Goal: Obtain resource: Obtain resource

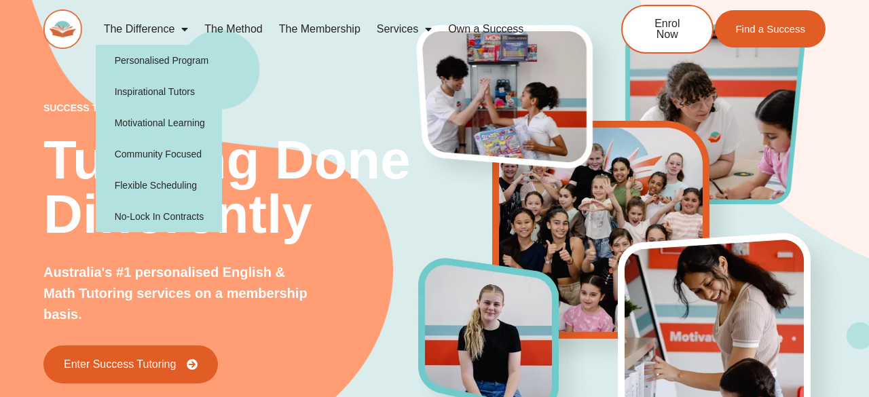
click at [183, 29] on span "Menu" at bounding box center [181, 29] width 14 height 24
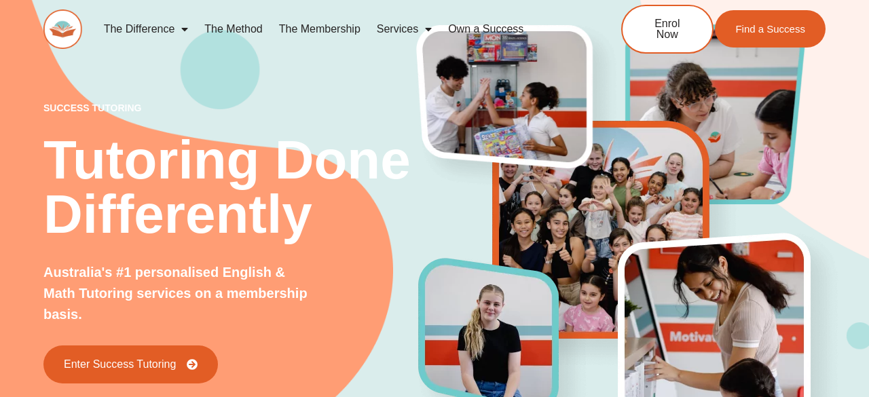
click at [183, 29] on span "Menu" at bounding box center [181, 29] width 14 height 24
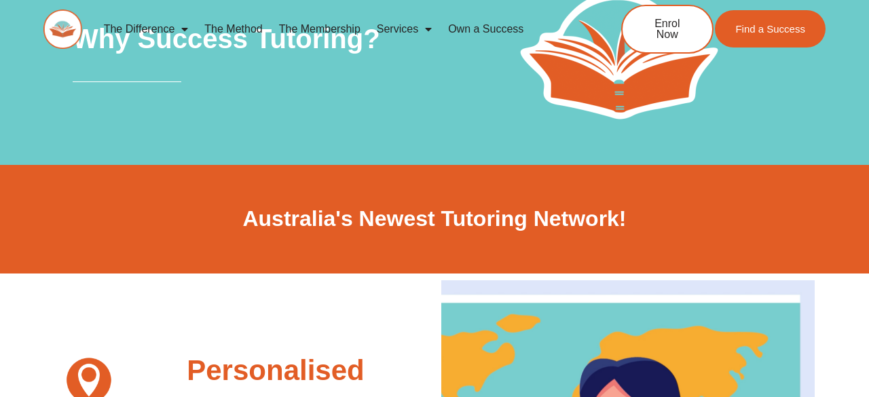
click at [247, 29] on link "The Method" at bounding box center [233, 29] width 74 height 31
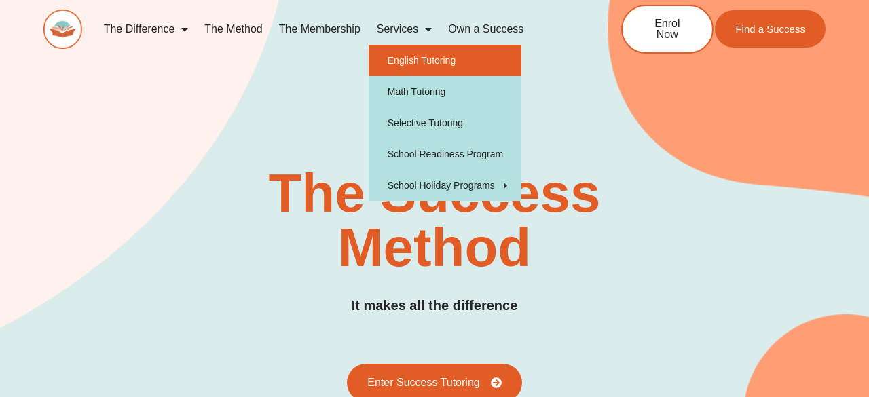
click at [412, 64] on link "English Tutoring" at bounding box center [445, 60] width 153 height 31
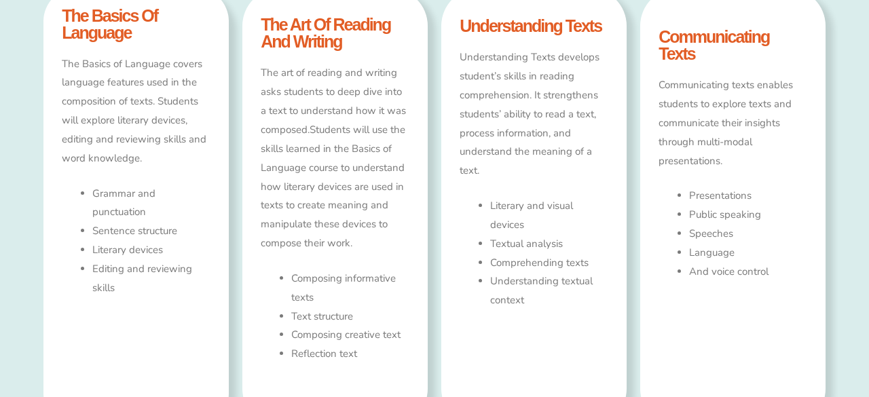
scroll to position [788, 0]
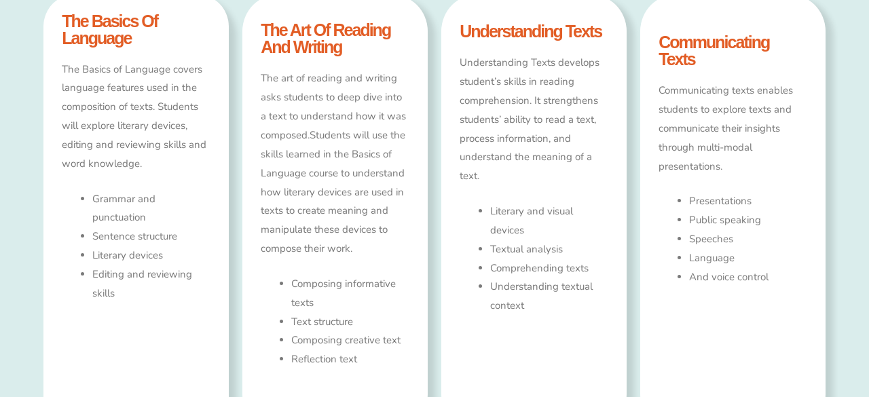
click at [105, 26] on h4 "the basics of language" at bounding box center [136, 30] width 148 height 34
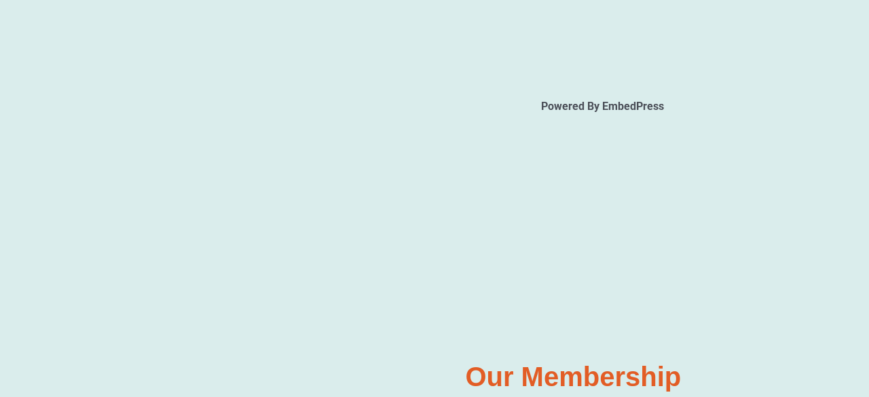
scroll to position [2064, 0]
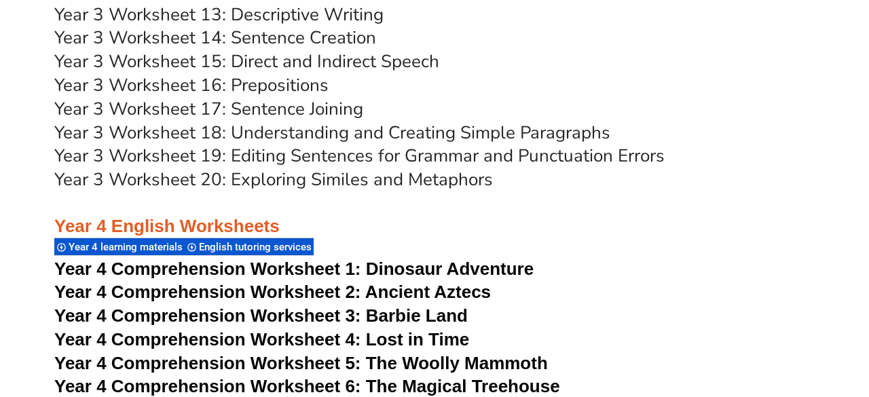
scroll to position [5323, 0]
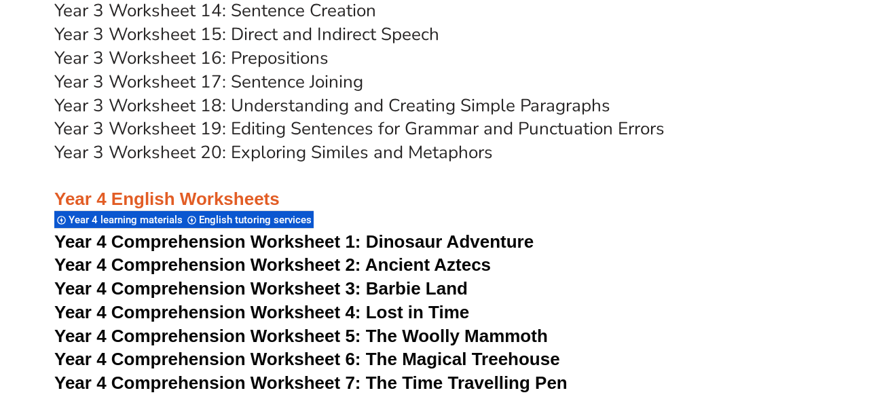
click at [395, 238] on span "Dinosaur Adventure" at bounding box center [450, 242] width 168 height 20
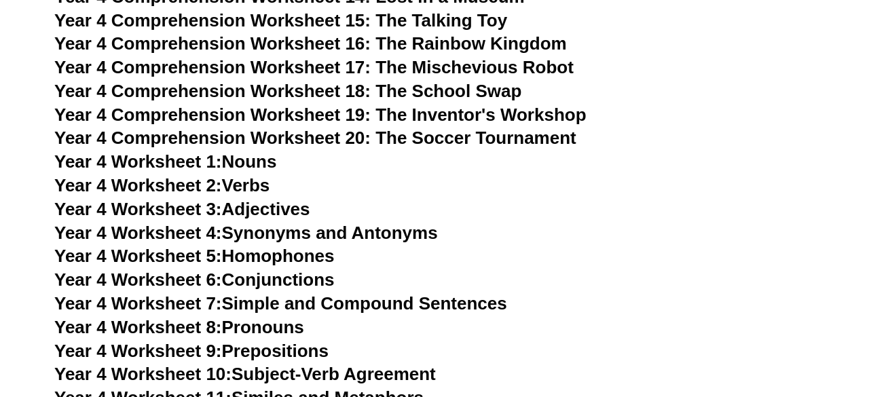
scroll to position [5894, 0]
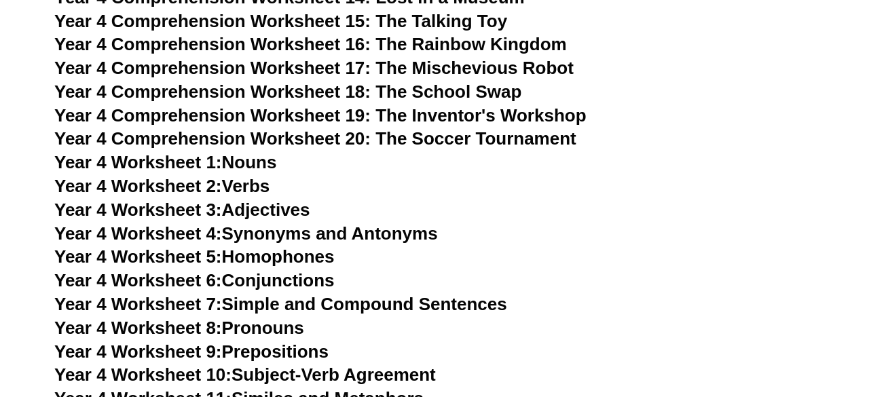
click at [244, 160] on link "Year 4 Worksheet 1: Nouns" at bounding box center [165, 162] width 222 height 20
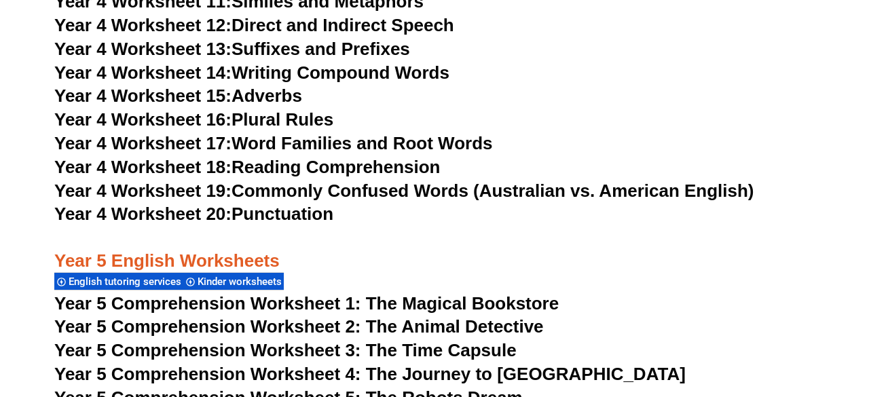
scroll to position [6274, 0]
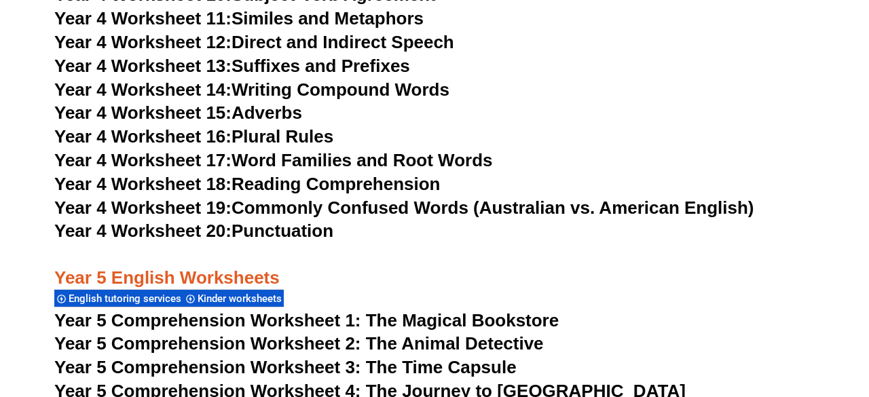
click at [342, 87] on link "Year 4 Worksheet 14: Writing Compound Words" at bounding box center [251, 89] width 395 height 20
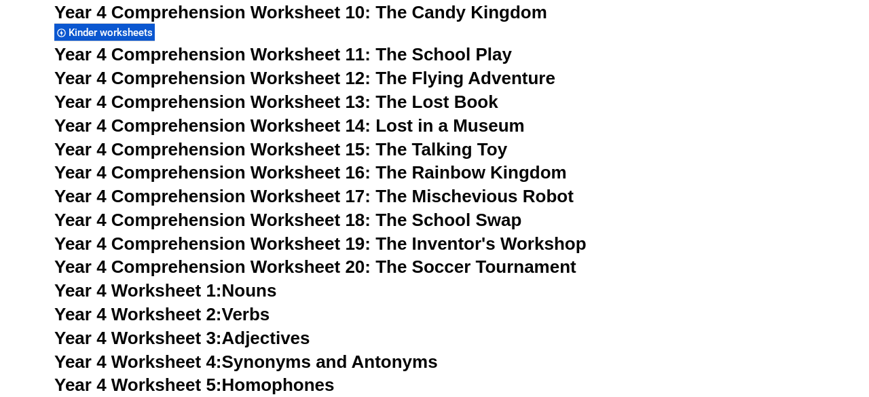
scroll to position [5785, 0]
